Goal: Transaction & Acquisition: Purchase product/service

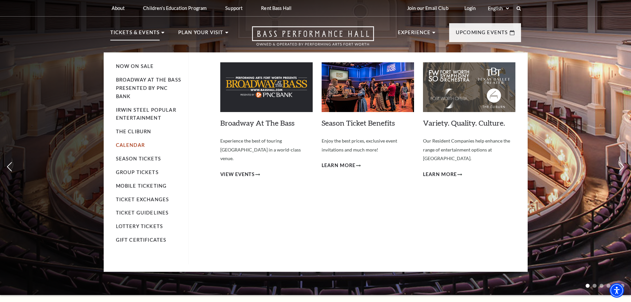
click at [133, 142] on link "Calendar" at bounding box center [130, 145] width 29 height 6
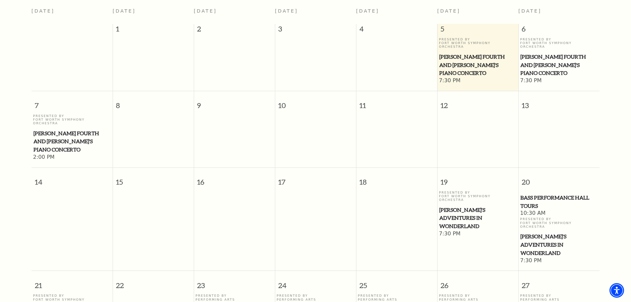
scroll to position [191, 0]
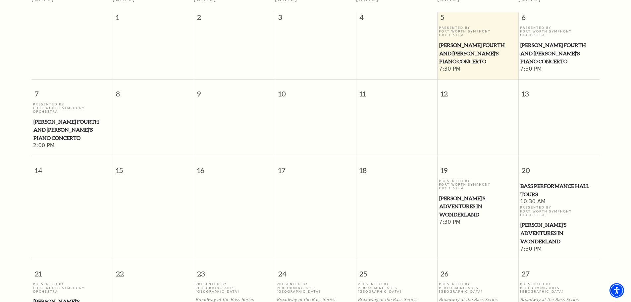
click at [463, 194] on span "Alice's Adventures in Wonderland" at bounding box center [477, 206] width 77 height 25
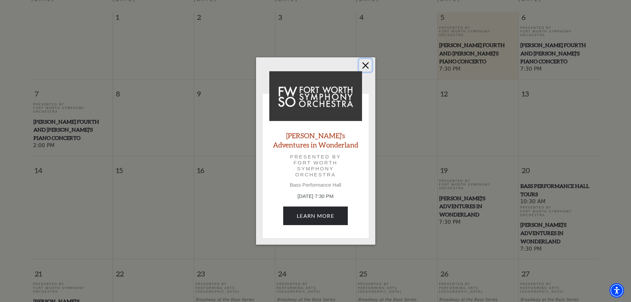
click at [366, 64] on button "Close" at bounding box center [365, 65] width 13 height 13
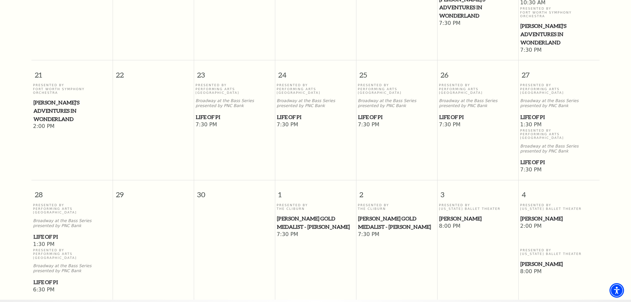
scroll to position [423, 0]
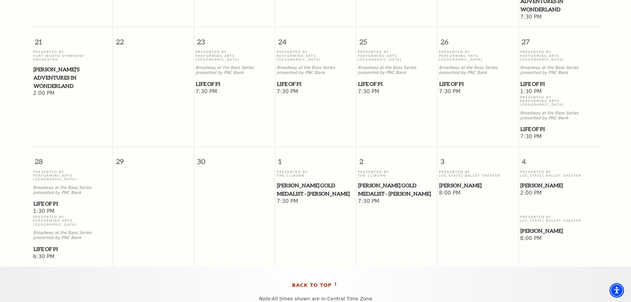
click at [304, 281] on span "Back To Top" at bounding box center [312, 285] width 40 height 8
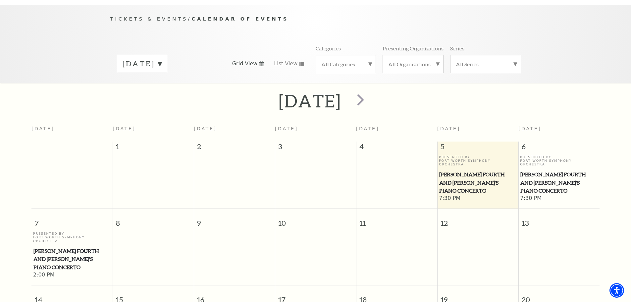
scroll to position [59, 0]
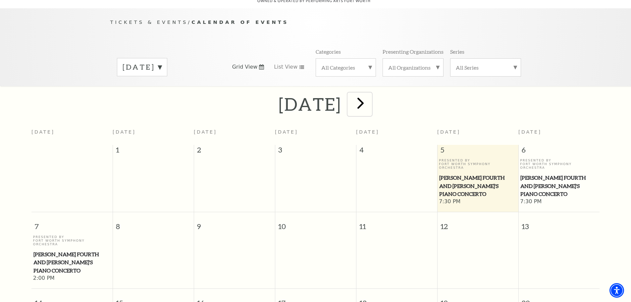
click at [370, 97] on span "next" at bounding box center [360, 102] width 19 height 19
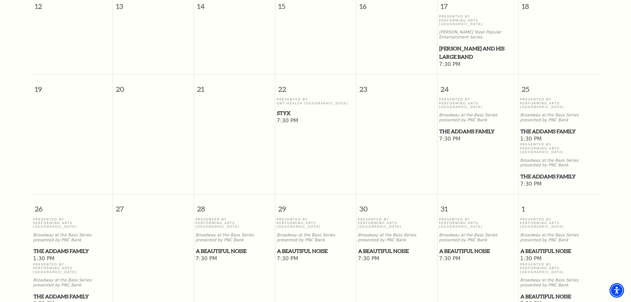
scroll to position [390, 0]
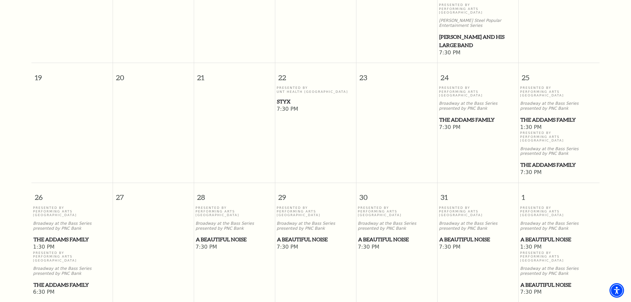
click at [550, 116] on span "The Addams Family" at bounding box center [558, 120] width 77 height 8
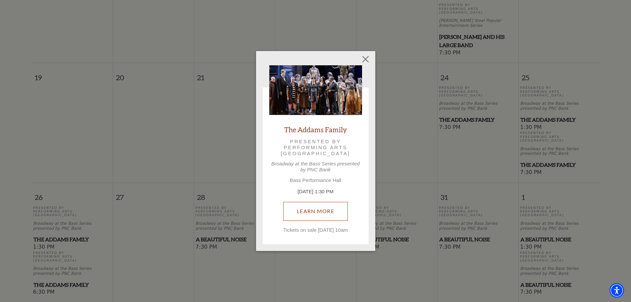
click at [319, 209] on link "Learn More" at bounding box center [315, 211] width 65 height 19
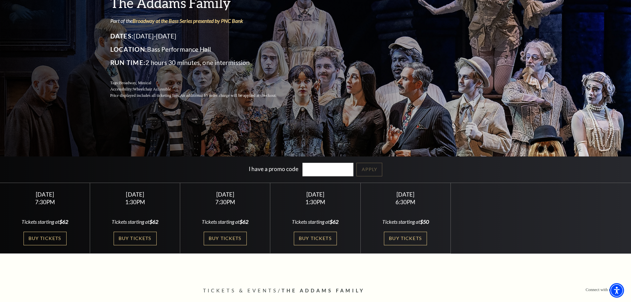
scroll to position [166, 0]
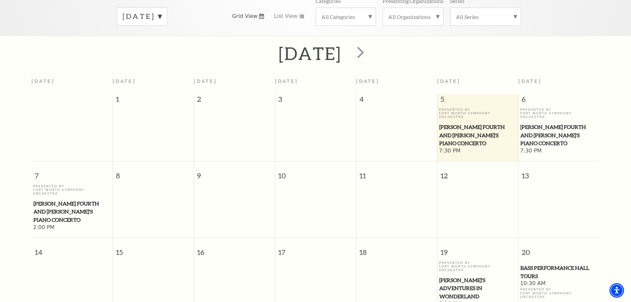
scroll to position [125, 0]
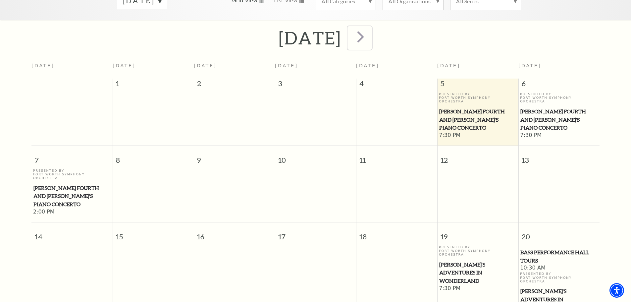
click at [370, 30] on span "next" at bounding box center [360, 36] width 19 height 19
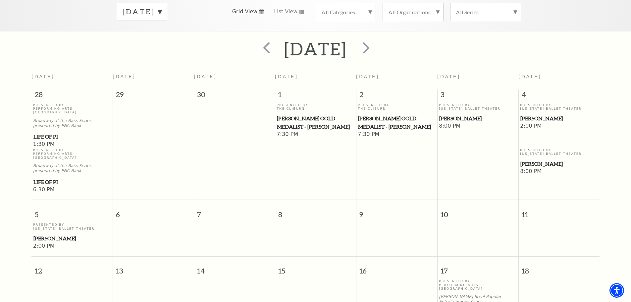
scroll to position [390, 0]
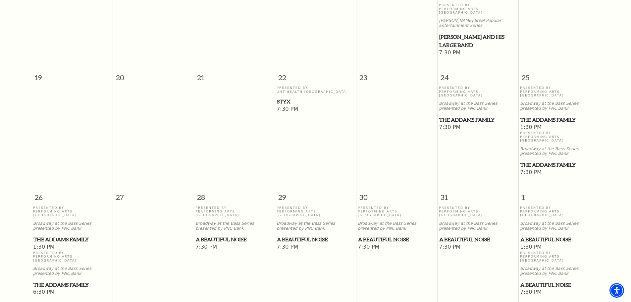
click at [533, 116] on span "The Addams Family" at bounding box center [558, 120] width 77 height 8
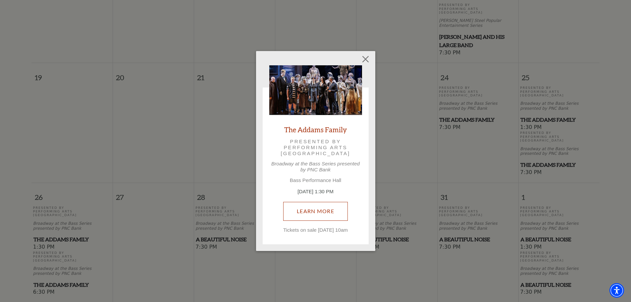
click at [315, 212] on link "Learn More" at bounding box center [315, 211] width 65 height 19
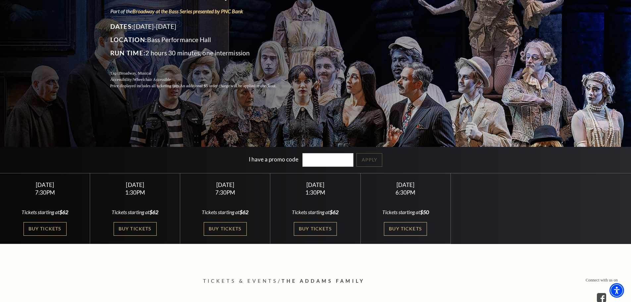
scroll to position [133, 0]
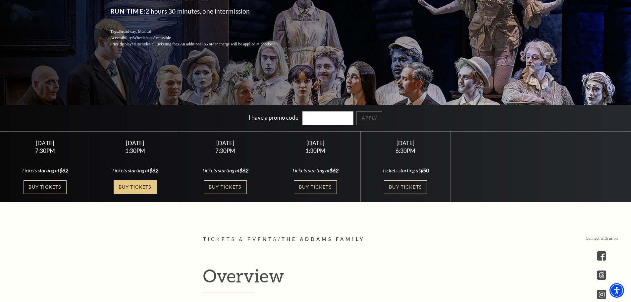
click at [132, 188] on link "Buy Tickets" at bounding box center [135, 187] width 43 height 14
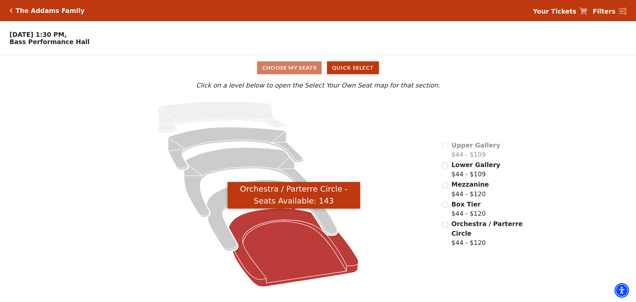
click at [288, 262] on icon "Orchestra / Parterre Circle - Seats Available: 143" at bounding box center [294, 247] width 130 height 78
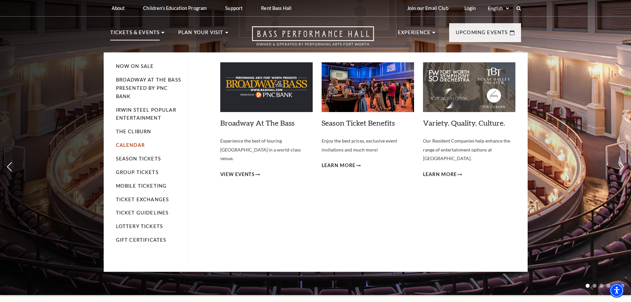
click at [126, 142] on link "Calendar" at bounding box center [130, 145] width 29 height 6
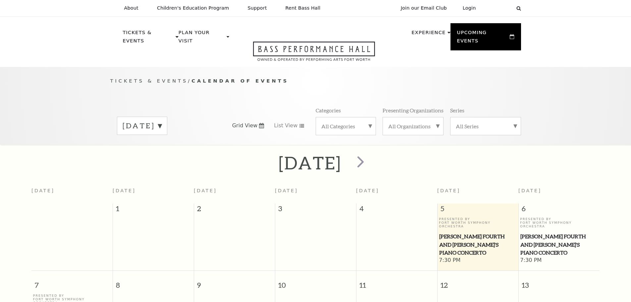
scroll to position [59, 0]
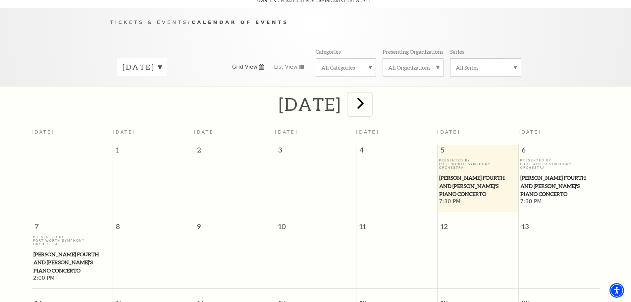
click at [370, 96] on span "next" at bounding box center [360, 102] width 19 height 19
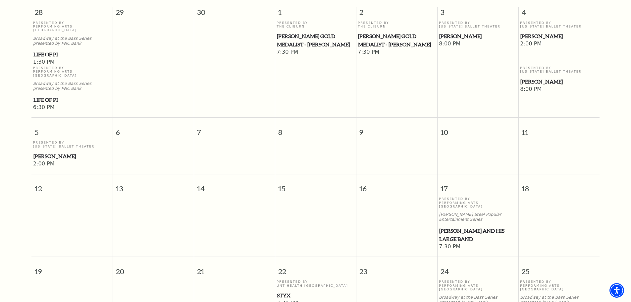
scroll to position [291, 0]
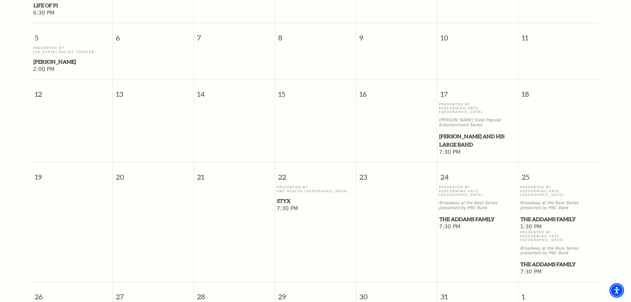
click at [551, 215] on span "The Addams Family" at bounding box center [558, 219] width 77 height 8
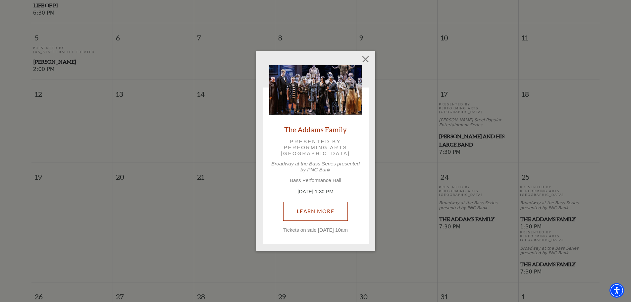
click at [306, 204] on link "Learn More" at bounding box center [315, 211] width 65 height 19
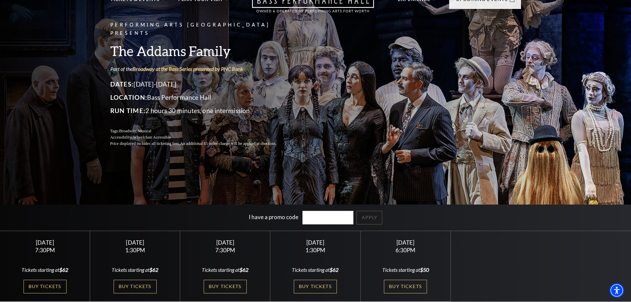
scroll to position [66, 0]
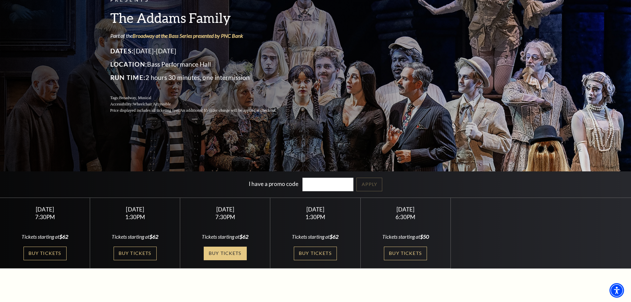
click at [226, 251] on link "Buy Tickets" at bounding box center [225, 253] width 43 height 14
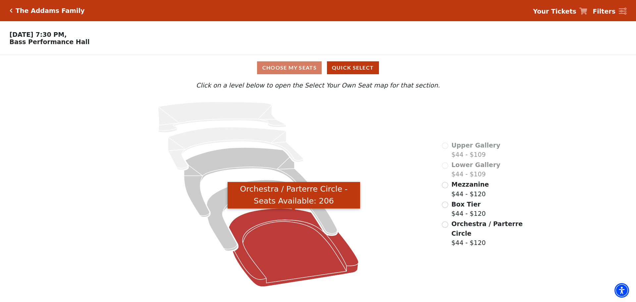
click at [298, 251] on icon "Orchestra / Parterre Circle - Seats Available: 206" at bounding box center [294, 247] width 130 height 78
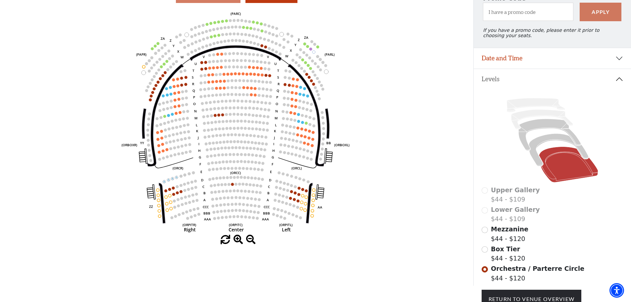
scroll to position [64, 0]
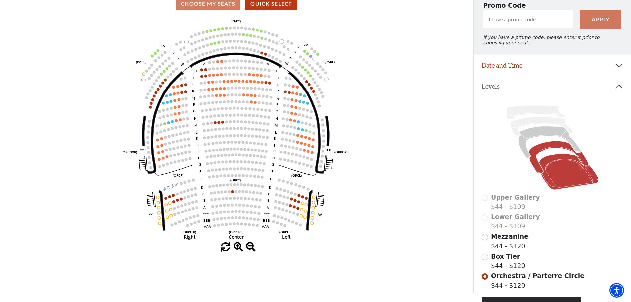
click at [555, 148] on icon at bounding box center [559, 157] width 60 height 32
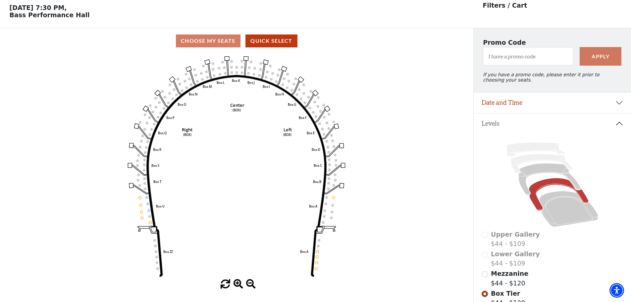
scroll to position [31, 0]
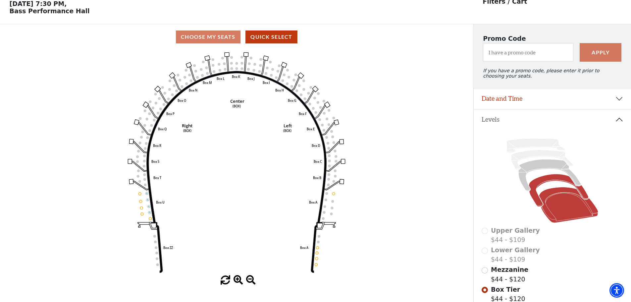
click at [564, 213] on icon at bounding box center [568, 205] width 59 height 36
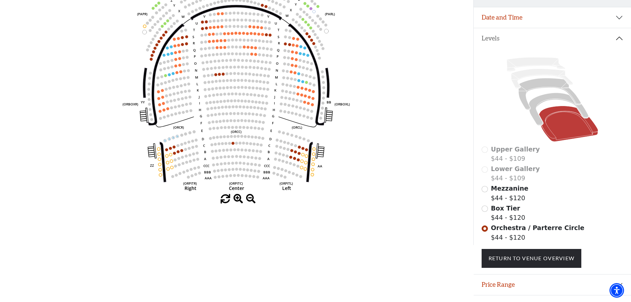
scroll to position [130, 0]
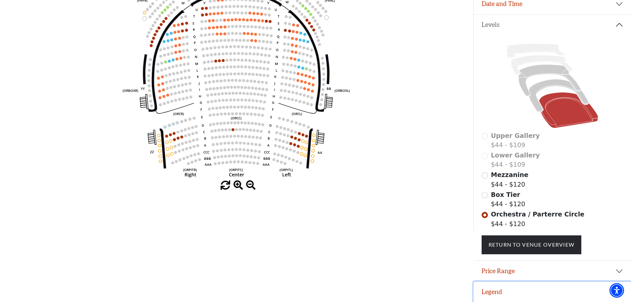
click at [505, 290] on button "Legend" at bounding box center [552, 292] width 157 height 21
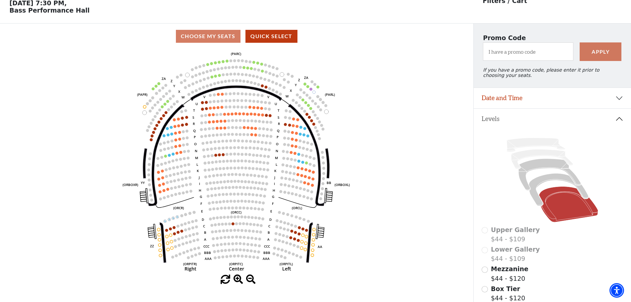
scroll to position [0, 0]
